Goal: Task Accomplishment & Management: Use online tool/utility

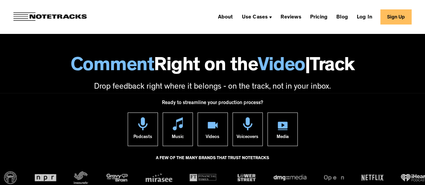
click at [400, 18] on link "Sign Up" at bounding box center [395, 16] width 31 height 15
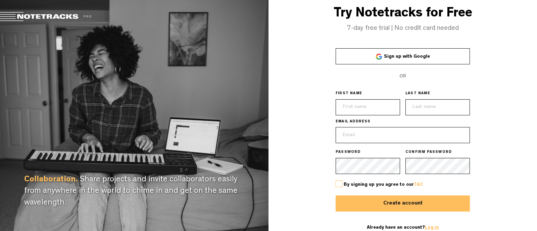
type input "[EMAIL_ADDRESS][DOMAIN_NAME]"
click at [433, 228] on link "Log in" at bounding box center [432, 228] width 14 height 5
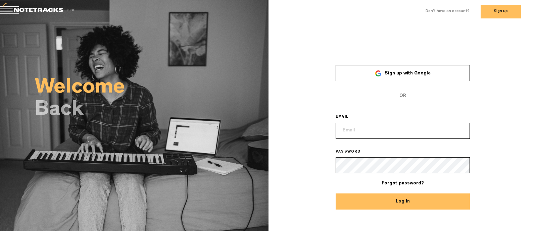
type input "[EMAIL_ADDRESS][DOMAIN_NAME]"
click at [426, 199] on button "Log In" at bounding box center [403, 202] width 134 height 16
click at [409, 205] on button "Log In" at bounding box center [403, 202] width 134 height 16
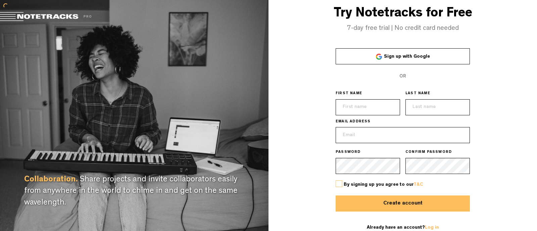
type input "[EMAIL_ADDRESS][DOMAIN_NAME]"
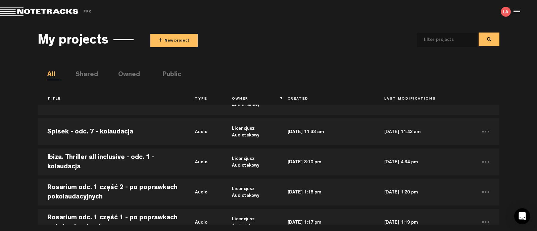
scroll to position [386, 0]
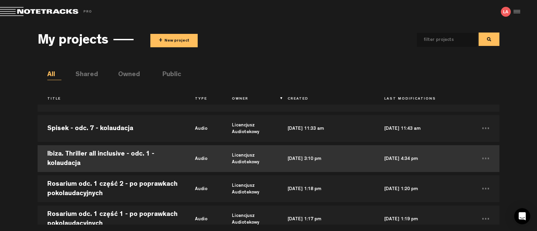
click at [81, 151] on td "Ibiza. Thriller all inclusive - odc. 1 - kolaudacja" at bounding box center [112, 159] width 148 height 30
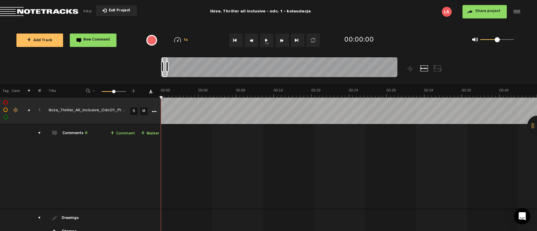
click at [70, 111] on div "Click to edit the title" at bounding box center [92, 111] width 87 height 7
click at [259, 167] on div "02:29 - • Licencjusz Audiotekowy: "dograć, Audioteka przedstawia, serial orygin…" at bounding box center [349, 169] width 375 height 79
drag, startPoint x: 537, startPoint y: 1, endPoint x: 328, endPoint y: 158, distance: 261.1
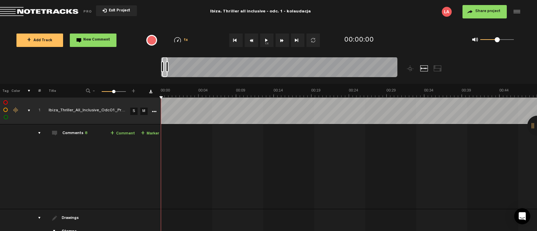
click at [329, 164] on div "02:29 - • Licencjusz Audiotekowy: "dograć, Audioteka przedstawia, serial orygin…" at bounding box center [349, 169] width 375 height 79
drag, startPoint x: 323, startPoint y: 125, endPoint x: 298, endPoint y: 148, distance: 34.0
click at [298, 148] on div "02:29 - • Licencjusz Audiotekowy: "dograć, Audioteka przedstawia, serial orygin…" at bounding box center [349, 169] width 375 height 79
click at [30, 109] on div "comments, stamps & drawings" at bounding box center [26, 110] width 10 height 7
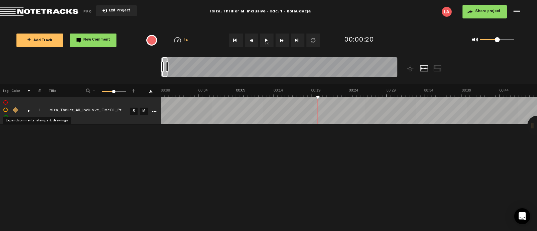
click at [30, 109] on div "comments, stamps & drawings" at bounding box center [26, 110] width 10 height 7
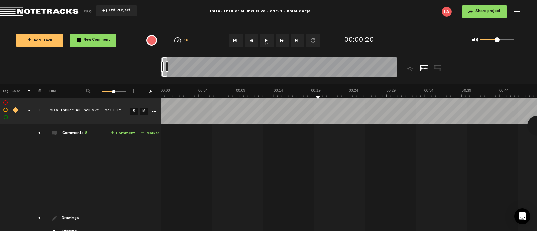
click at [516, 10] on div at bounding box center [516, 12] width 10 height 10
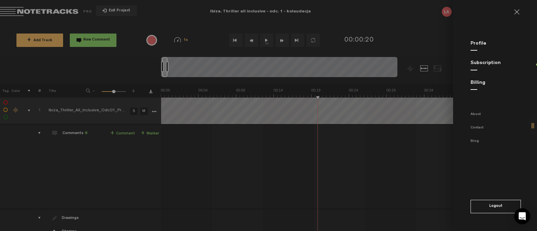
click at [424, 140] on md-backdrop at bounding box center [268, 115] width 537 height 231
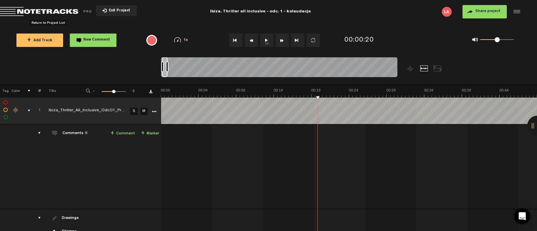
click at [42, 11] on span "Return to Project List" at bounding box center [47, 11] width 94 height 9
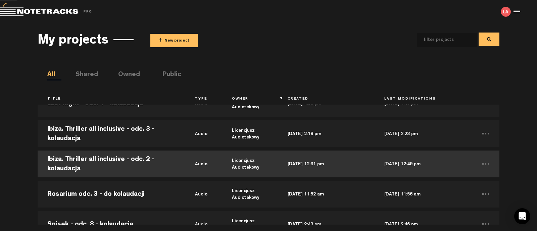
scroll to position [84, 0]
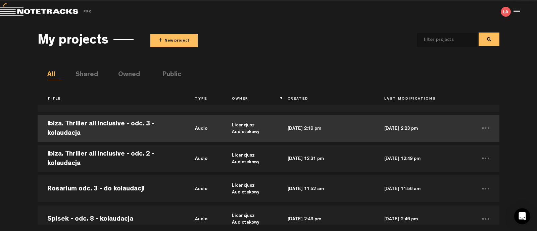
click at [102, 121] on td "Ibiza. Thriller all inclusive - odc. 3 - kolaudacja" at bounding box center [112, 129] width 148 height 30
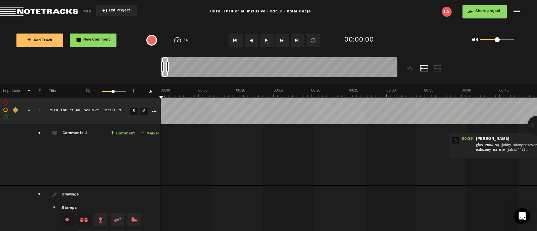
click at [40, 133] on div "comments" at bounding box center [37, 133] width 10 height 7
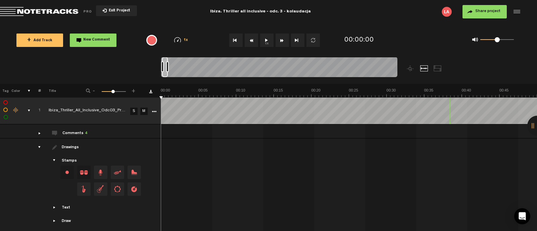
click at [537, 125] on div at bounding box center [538, 126] width 20 height 20
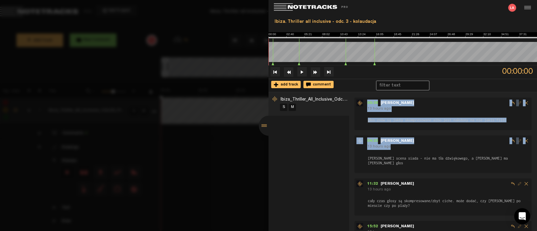
scroll to position [29, 0]
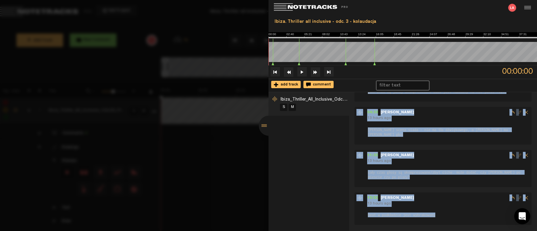
drag, startPoint x: 364, startPoint y: 101, endPoint x: 443, endPoint y: 209, distance: 132.9
click at [443, 209] on div "00:38 - [PERSON_NAME] 13 hours ago głos znów są jakby skompresowane albo jest n…" at bounding box center [446, 147] width 183 height 156
copy div "00:38 - [PERSON_NAME] 13 hours ago głos znów są jakby skompresowane albo jest n…"
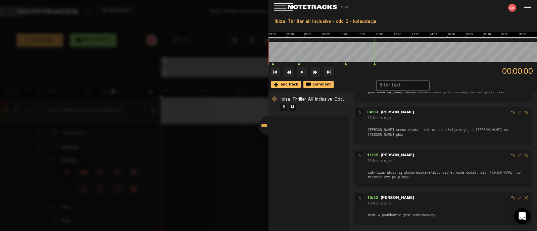
click at [265, 125] on div at bounding box center [269, 126] width 20 height 20
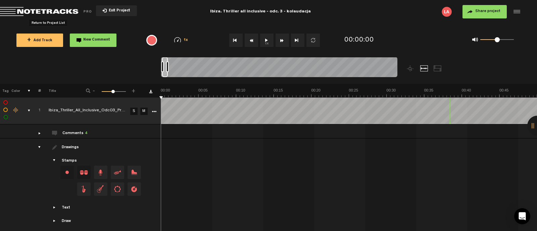
click at [45, 11] on span "Return to Project List" at bounding box center [47, 11] width 94 height 9
